Goal: Check status: Check status

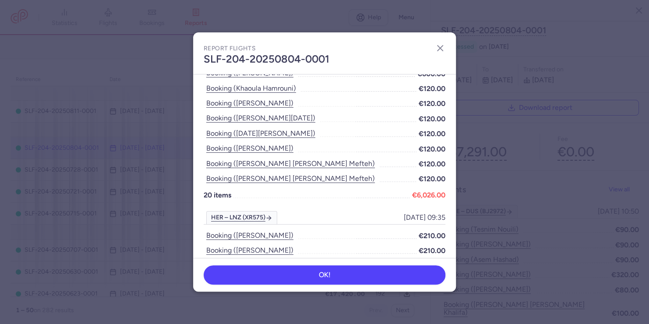
scroll to position [1455, 0]
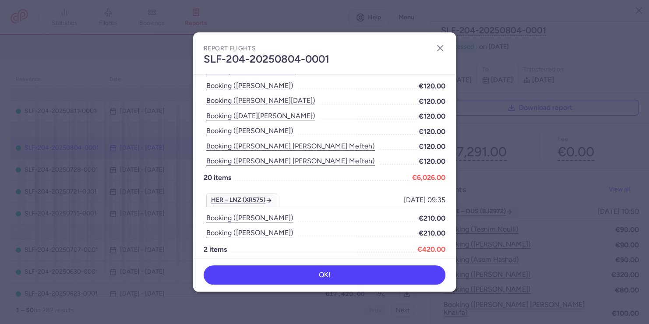
drag, startPoint x: 366, startPoint y: 40, endPoint x: 302, endPoint y: 63, distance: 68.1
click at [302, 63] on div "Report flights SLF-204-20250804-0001" at bounding box center [324, 53] width 263 height 42
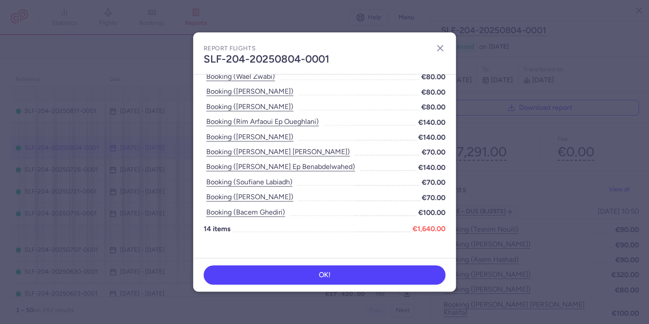
scroll to position [0, 0]
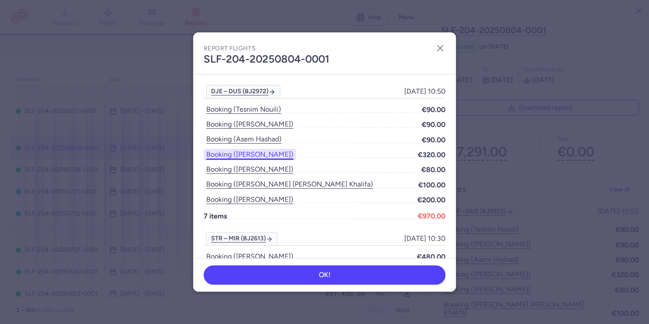
click at [277, 157] on button "Booking (farhad alhasan)" at bounding box center [250, 154] width 92 height 11
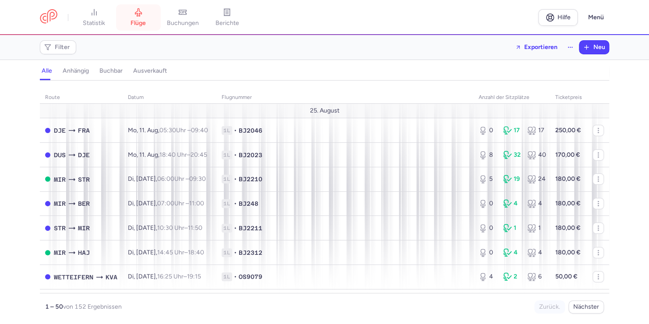
click at [149, 19] on link "Flüge" at bounding box center [138, 17] width 44 height 19
click at [137, 27] on link "Flüge" at bounding box center [138, 17] width 44 height 19
click at [187, 19] on span "Buchungen" at bounding box center [183, 23] width 32 height 8
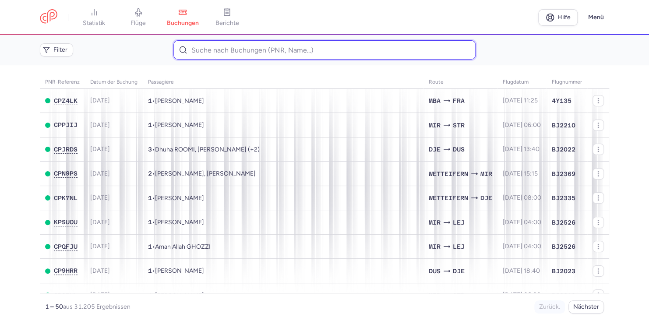
click at [228, 54] on input at bounding box center [325, 49] width 302 height 19
paste input "CPVS4T"
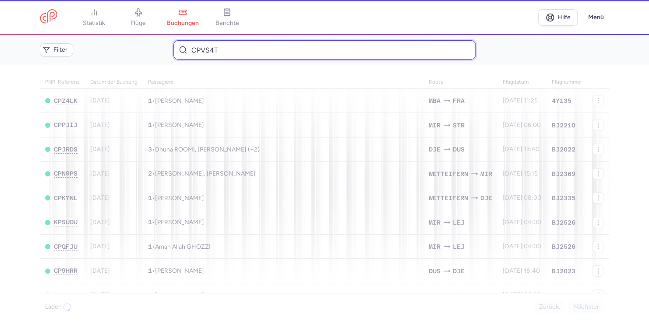
type input "CPVS4T"
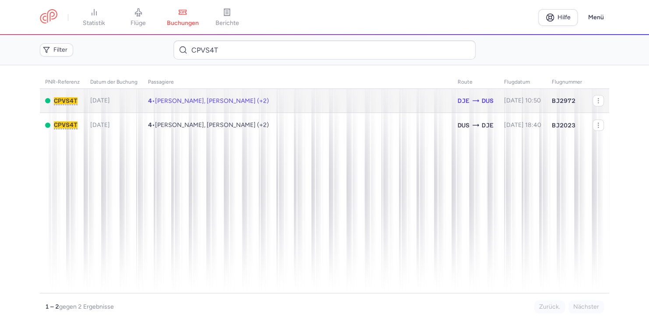
click at [276, 105] on td "4 • [PERSON_NAME], [PERSON_NAME] (+2)" at bounding box center [298, 101] width 310 height 24
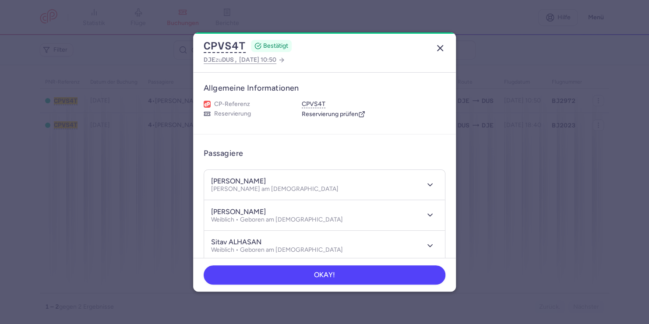
click at [437, 49] on icon "button" at bounding box center [440, 48] width 11 height 11
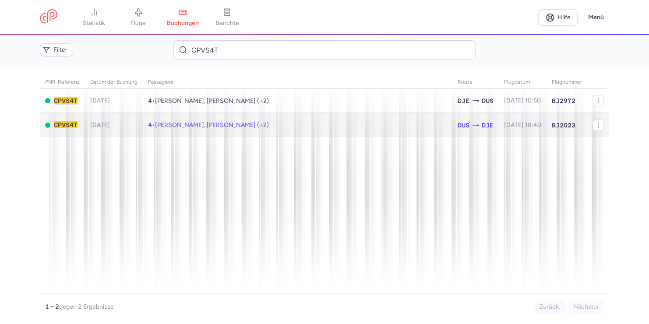
click at [226, 125] on span "[PERSON_NAME], [PERSON_NAME] (+2)" at bounding box center [212, 124] width 114 height 7
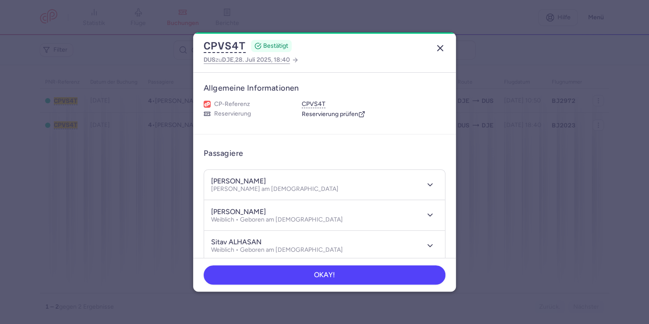
click at [442, 51] on icon "button" at bounding box center [440, 48] width 11 height 11
